Goal: Check status: Check status

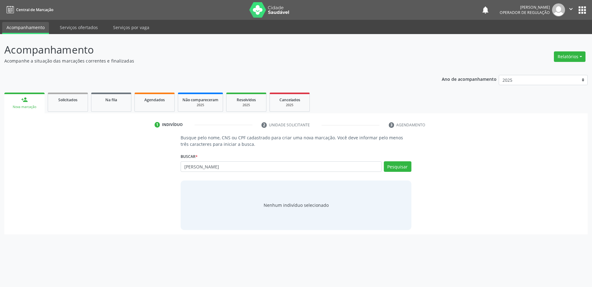
type input "[PERSON_NAME]"
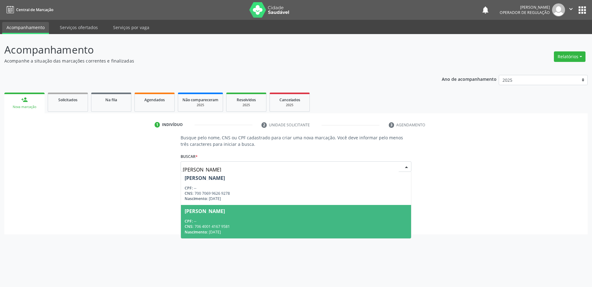
click at [255, 224] on div "CPF: --" at bounding box center [296, 221] width 223 height 5
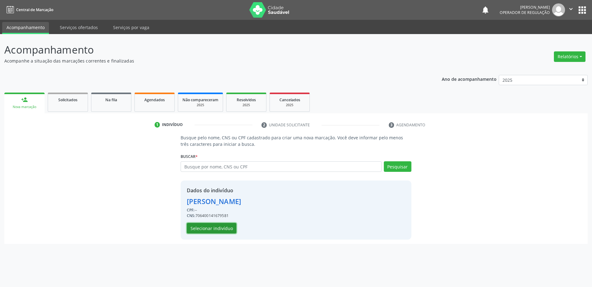
click at [222, 228] on button "Selecionar indivíduo" at bounding box center [212, 228] width 50 height 11
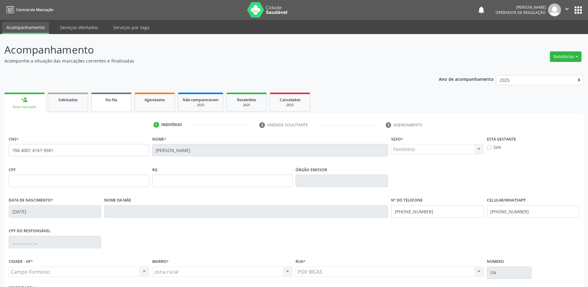
click at [124, 99] on div "Na fila" at bounding box center [111, 99] width 31 height 7
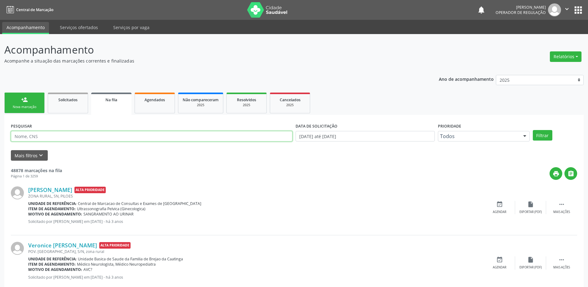
click at [20, 133] on input "text" at bounding box center [151, 136] width 281 height 11
click at [533, 130] on button "Filtrar" at bounding box center [543, 135] width 20 height 11
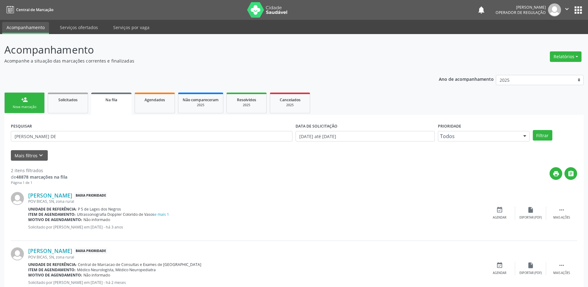
scroll to position [20, 0]
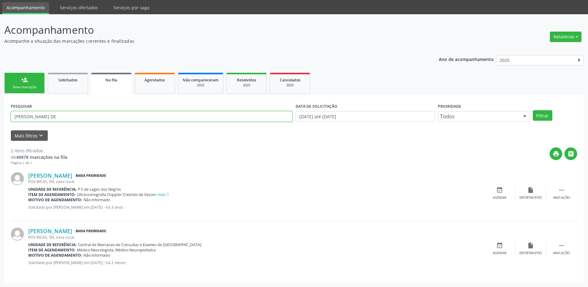
drag, startPoint x: 70, startPoint y: 117, endPoint x: 1, endPoint y: 119, distance: 69.5
click at [1, 119] on div "Acompanhamento Acompanhe a situação das marcações correntes e finalizadas Relat…" at bounding box center [294, 150] width 588 height 273
click at [533, 110] on button "Filtrar" at bounding box center [543, 115] width 20 height 11
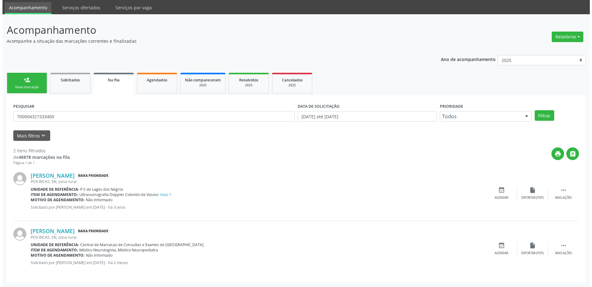
scroll to position [0, 0]
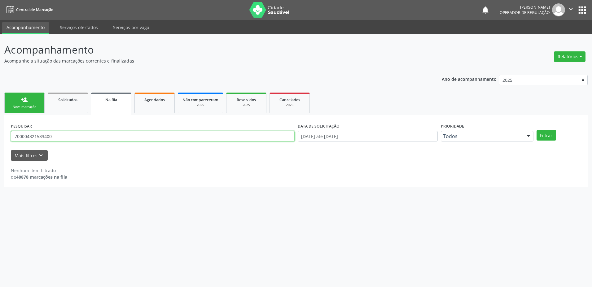
drag, startPoint x: 73, startPoint y: 139, endPoint x: 1, endPoint y: 139, distance: 71.9
click at [1, 139] on div "Acompanhamento Acompanhe a situação das marcações correntes e finalizadas Relat…" at bounding box center [296, 160] width 592 height 253
click at [537, 130] on button "Filtrar" at bounding box center [547, 135] width 20 height 11
drag, startPoint x: 59, startPoint y: 138, endPoint x: 1, endPoint y: 137, distance: 57.7
click at [1, 137] on div "Acompanhamento Acompanhe a situação das marcações correntes e finalizadas Relat…" at bounding box center [296, 160] width 592 height 253
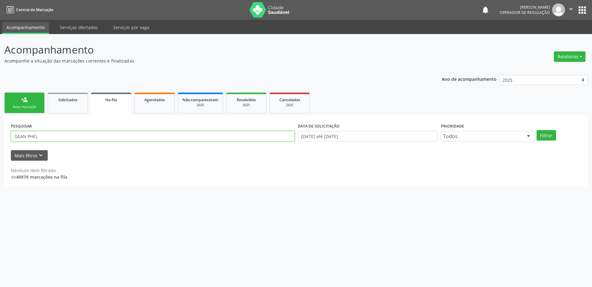
type input "GEAN PHEL"
click at [537, 130] on button "Filtrar" at bounding box center [547, 135] width 20 height 11
